Goal: Task Accomplishment & Management: Manage account settings

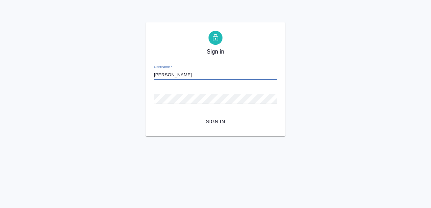
type input "[PERSON_NAME][EMAIL_ADDRESS][DOMAIN_NAME]"
click at [217, 120] on span "Sign in" at bounding box center [216, 121] width 112 height 9
click at [211, 122] on span "Sign in" at bounding box center [216, 121] width 112 height 9
